Goal: Transaction & Acquisition: Purchase product/service

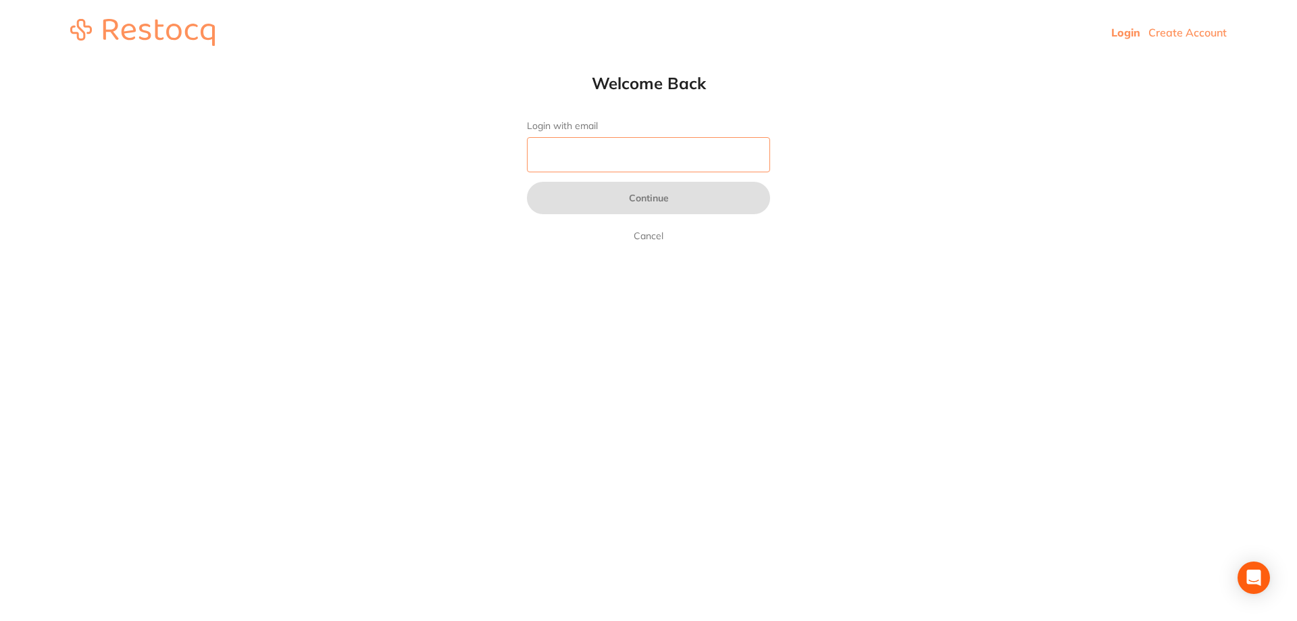
click at [620, 162] on input "Login with email" at bounding box center [648, 154] width 243 height 35
type input "[EMAIL_ADDRESS][DOMAIN_NAME]"
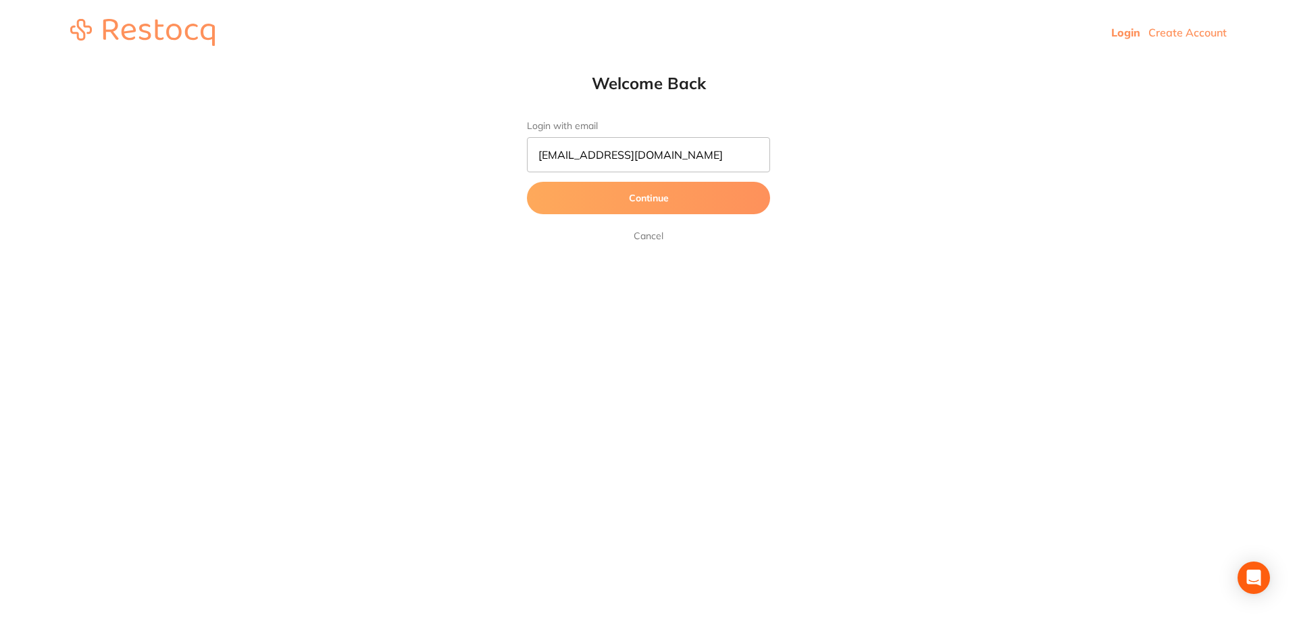
click at [614, 201] on button "Continue" at bounding box center [648, 198] width 243 height 32
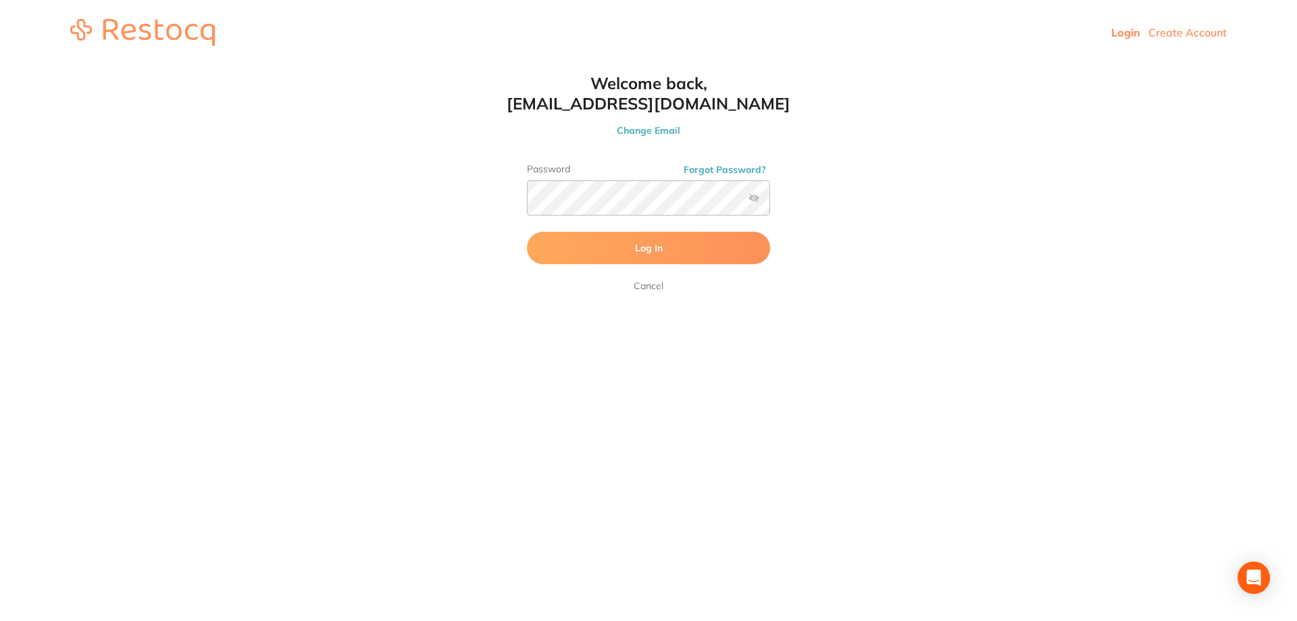
click at [628, 247] on button "Log In" at bounding box center [648, 248] width 243 height 32
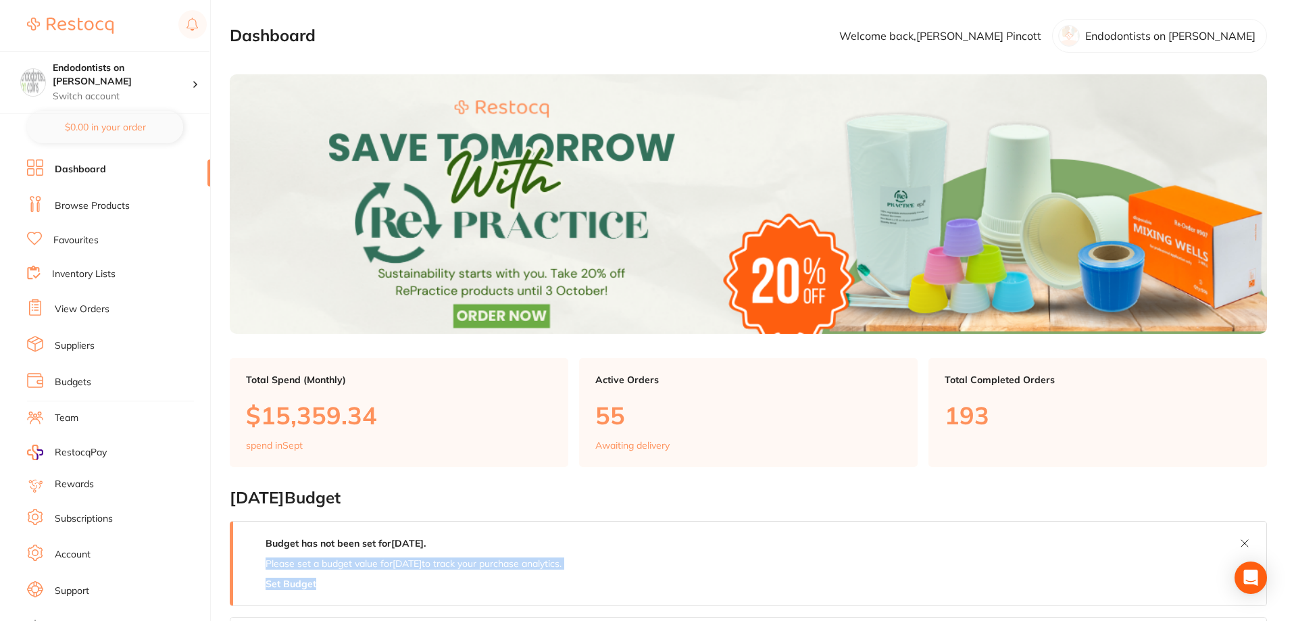
drag, startPoint x: 533, startPoint y: 574, endPoint x: 282, endPoint y: 604, distance: 252.5
click at [1294, 456] on html "$1,334.36 Endodontists on [PERSON_NAME] Switch account Endodontists on [PERSON_…" at bounding box center [647, 310] width 1294 height 621
click at [83, 344] on link "Suppliers" at bounding box center [75, 346] width 40 height 14
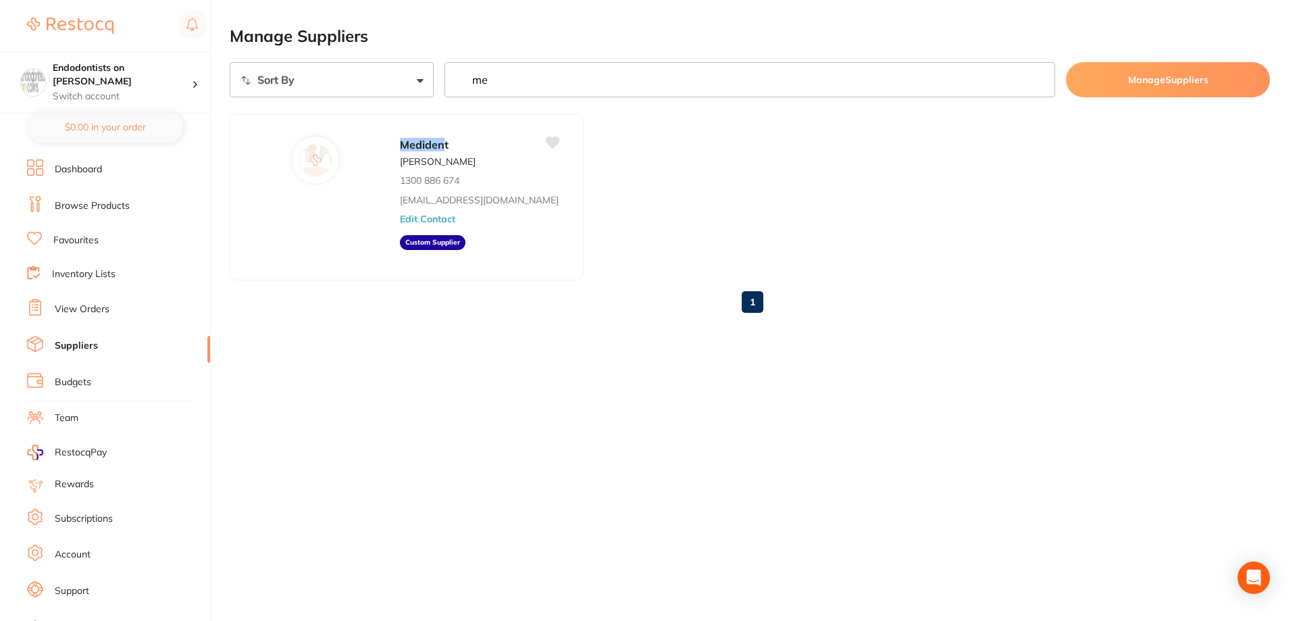
type input "m"
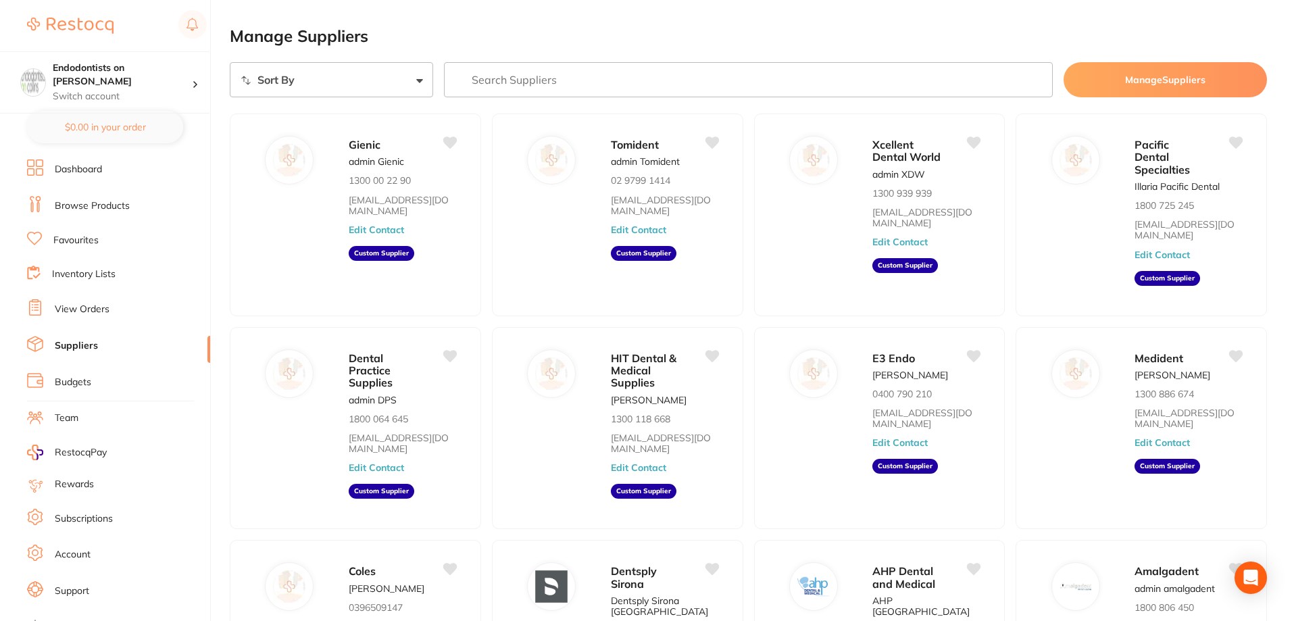
click at [92, 168] on link "Dashboard" at bounding box center [78, 170] width 47 height 14
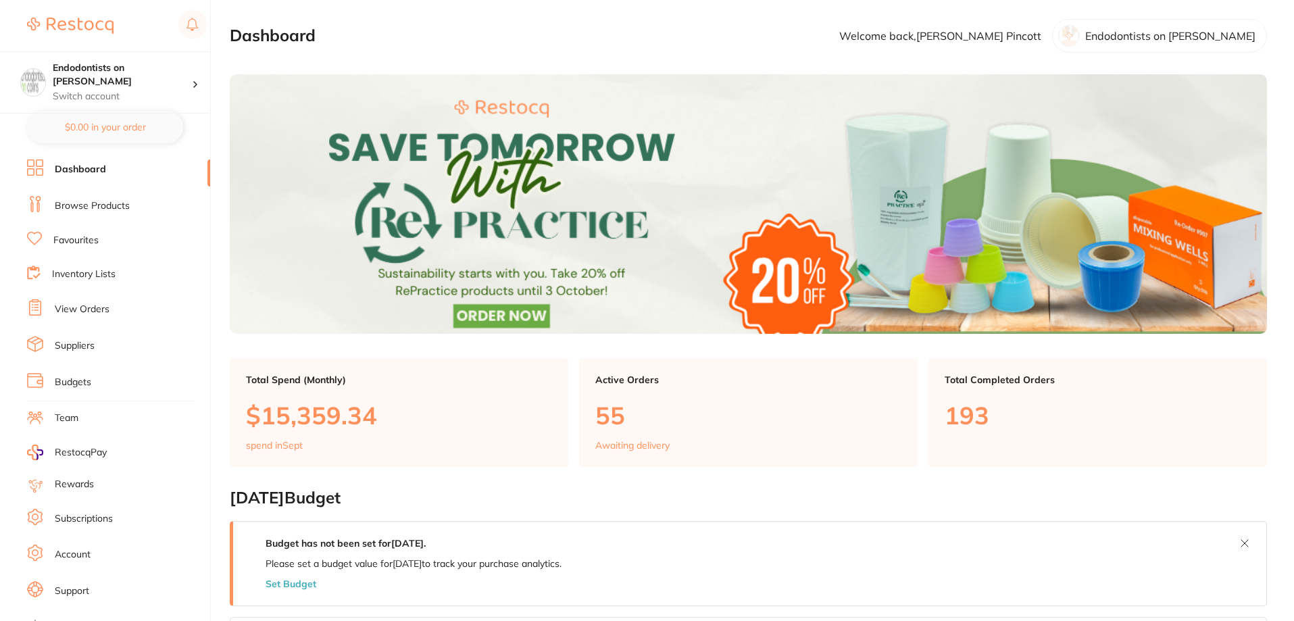
click at [103, 209] on link "Browse Products" at bounding box center [92, 206] width 75 height 14
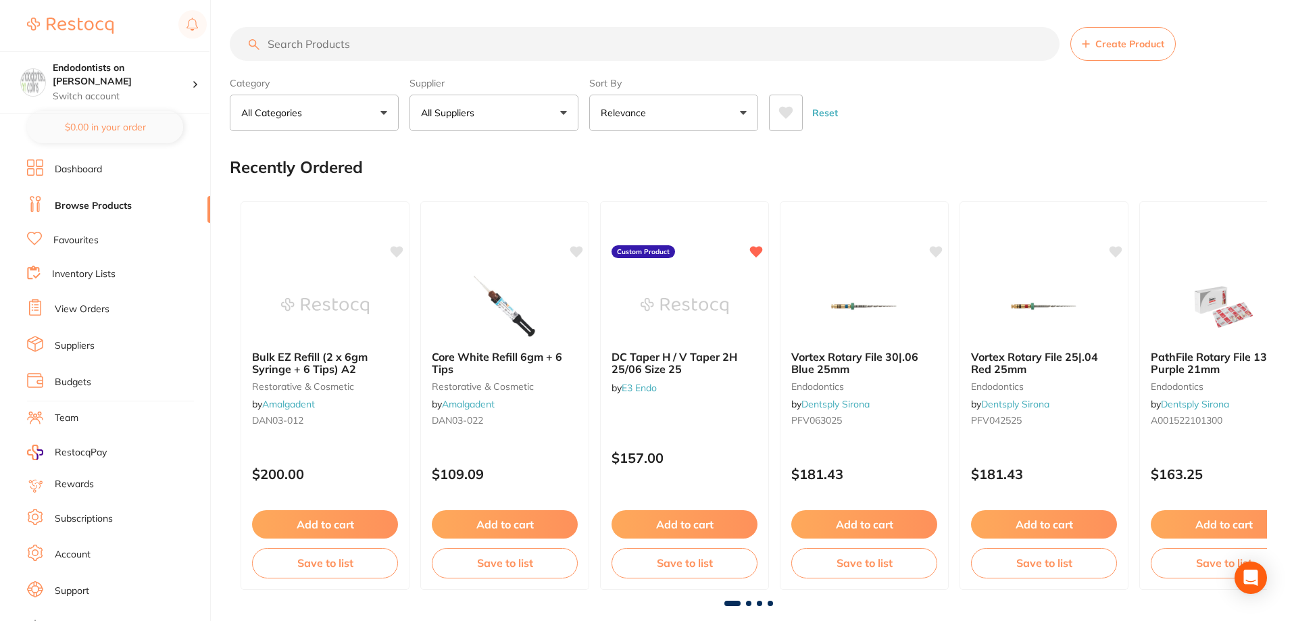
drag, startPoint x: 316, startPoint y: 48, endPoint x: 284, endPoint y: 40, distance: 32.8
click at [285, 40] on input "search" at bounding box center [645, 44] width 830 height 34
paste input "[PERSON_NAME] Filter Cap for Disposable Filter Exchange Yellow"
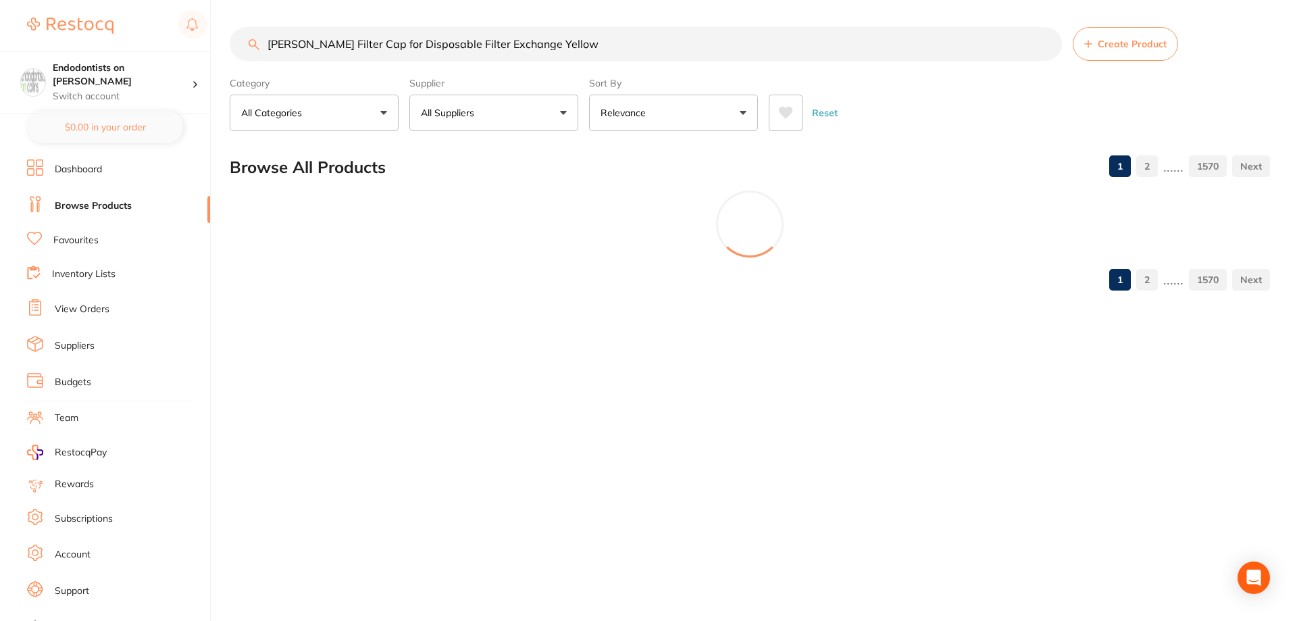
type input "[PERSON_NAME] Filter Cap for Disposable Filter Exchange Yellow"
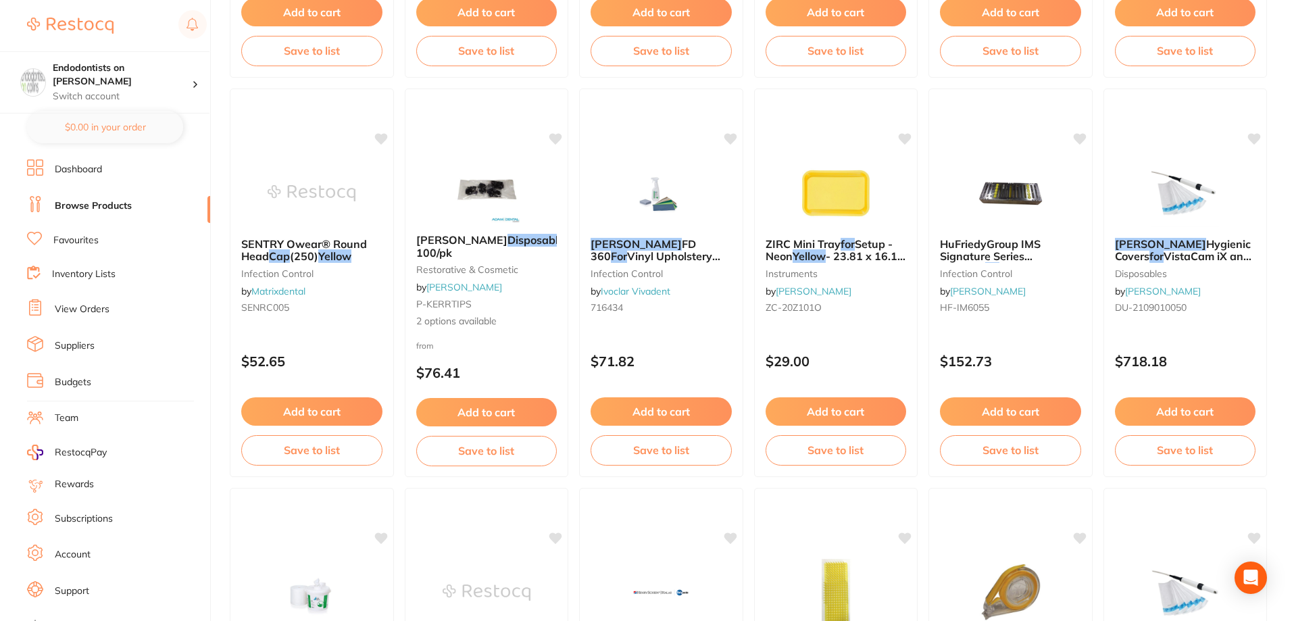
scroll to position [2095, 0]
